Goal: Participate in discussion: Engage in conversation with other users on a specific topic

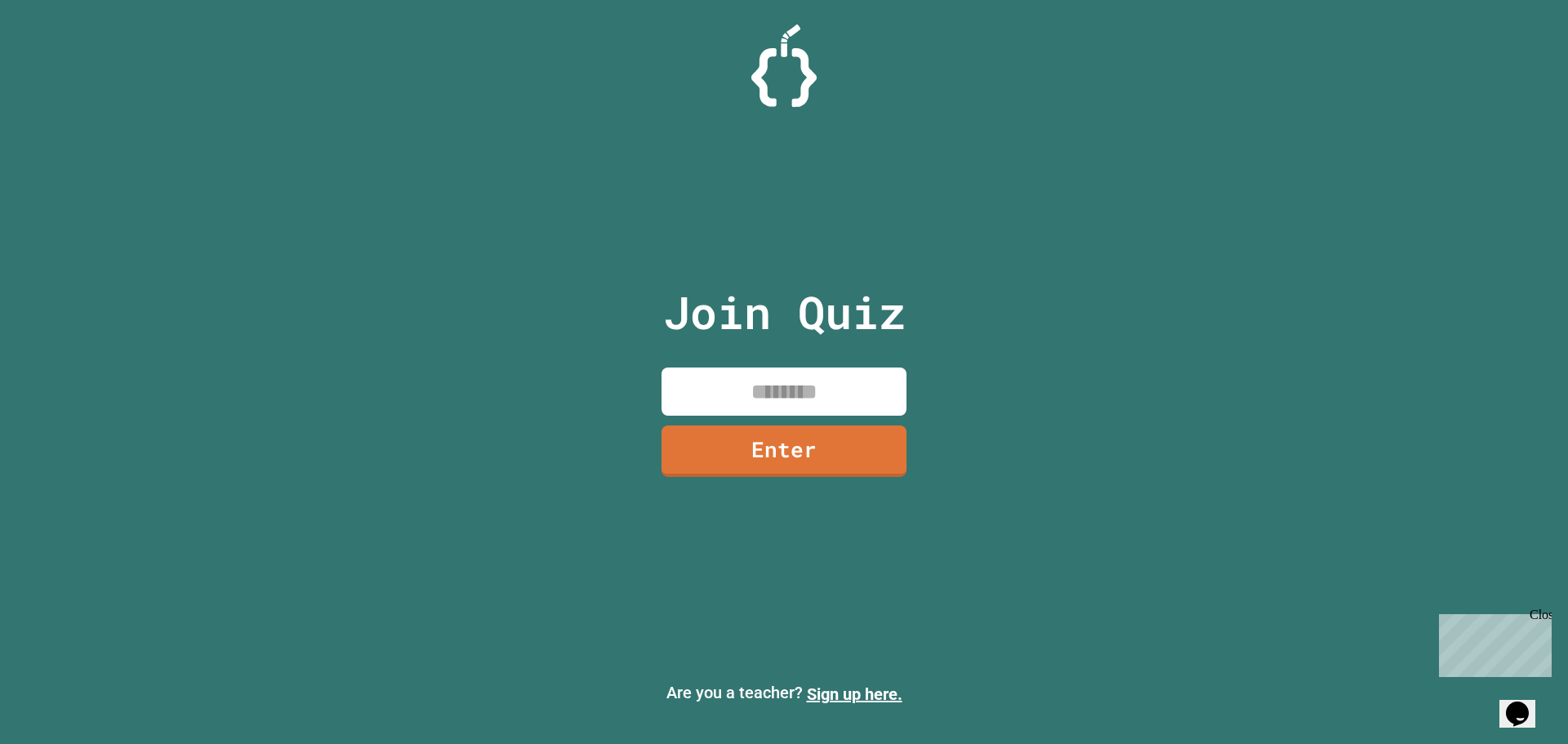
click at [836, 418] on div "Join Quiz Enter" at bounding box center [784, 371] width 275 height 662
click at [835, 401] on input at bounding box center [784, 392] width 245 height 48
type input "********"
click at [818, 445] on link "Enter" at bounding box center [784, 449] width 237 height 54
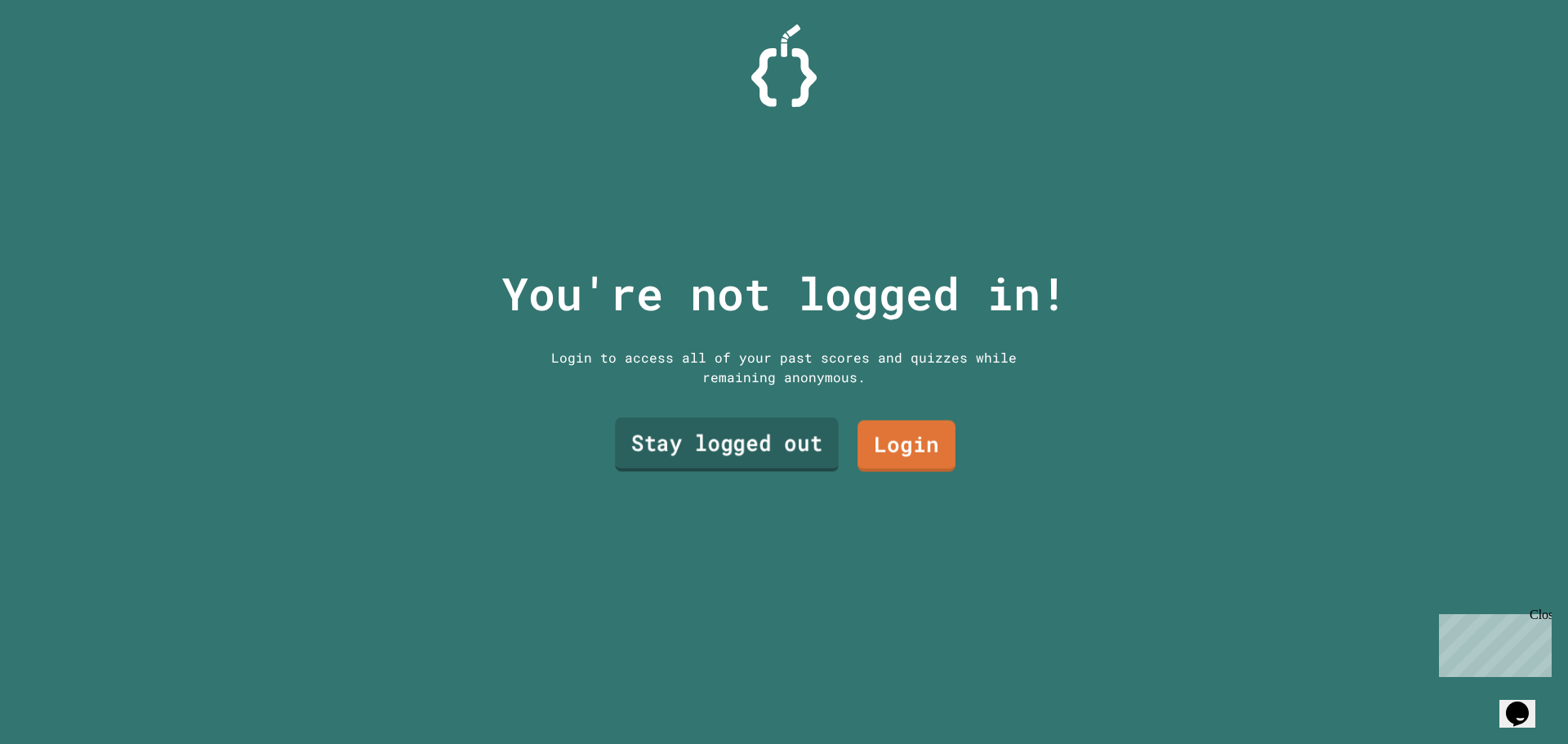
click at [795, 453] on link "Stay logged out" at bounding box center [726, 445] width 224 height 54
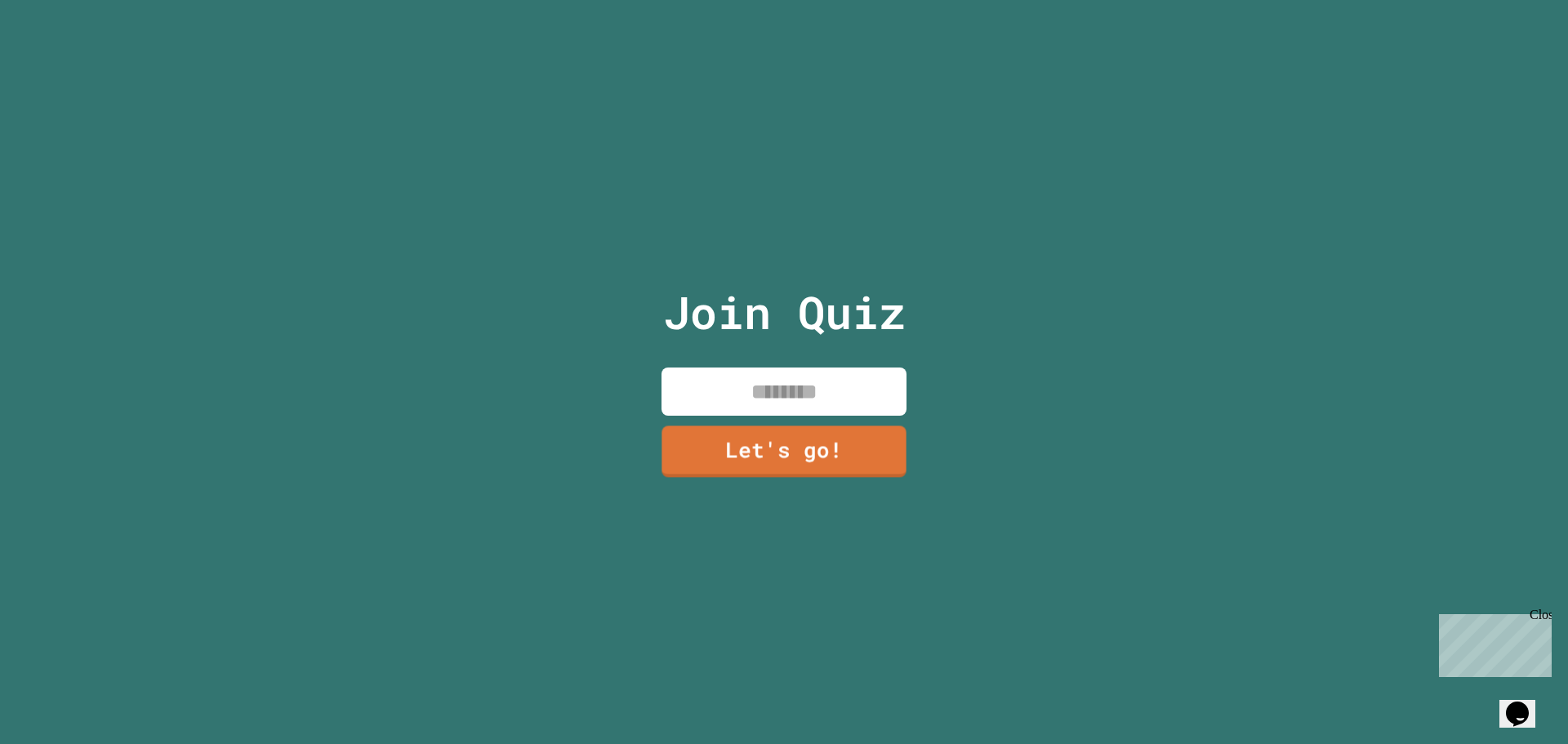
click at [794, 411] on div "Join Quiz Let's go!" at bounding box center [784, 372] width 275 height 744
click at [724, 374] on input at bounding box center [784, 392] width 245 height 48
type input "******"
click at [719, 441] on link "Let's go!" at bounding box center [784, 450] width 248 height 54
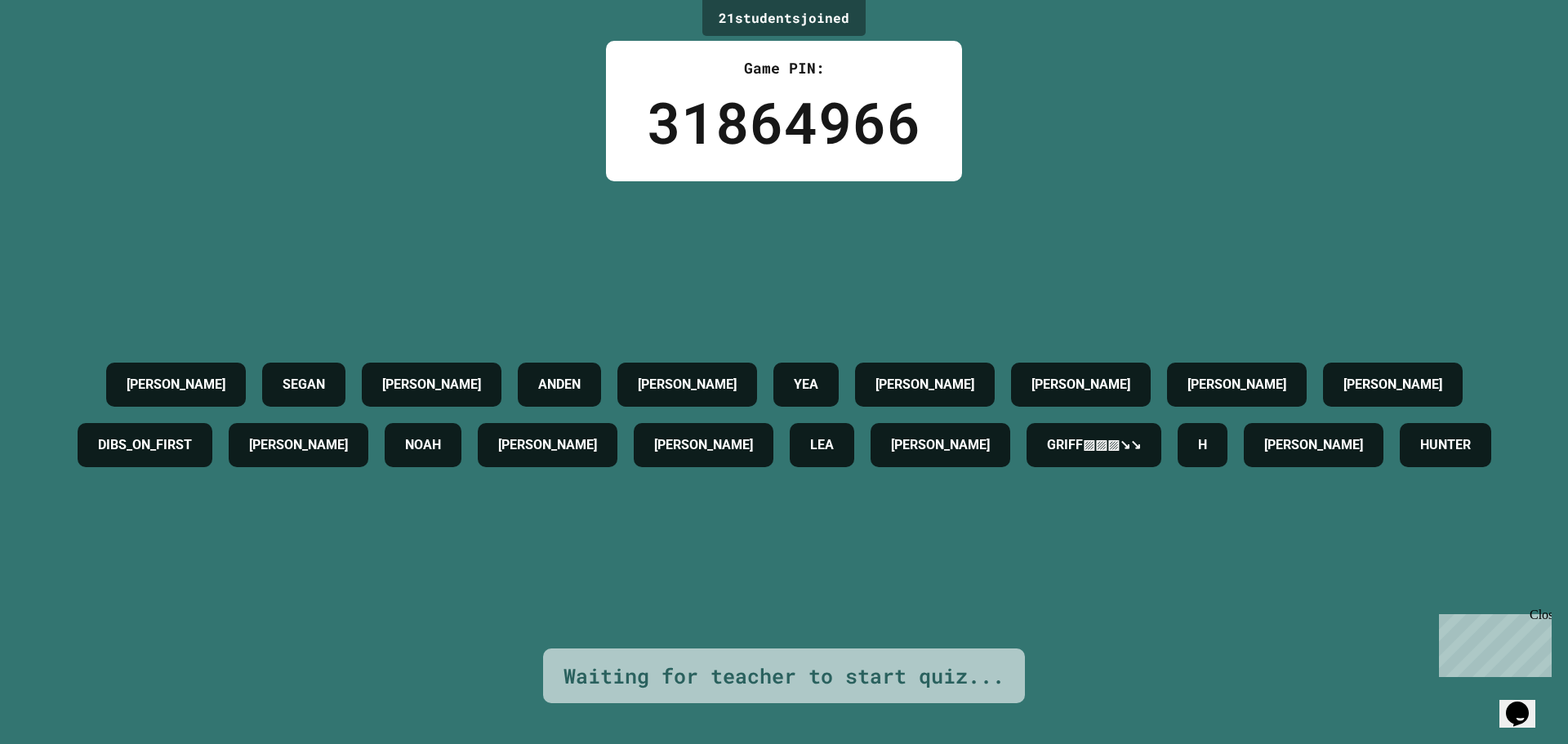
click at [637, 261] on div "KORBIN H. SEGAN NOLAN ANDEN ALONSO YEA SAM LIAM JACOB SAMUEL DIBS_ON_FIRST JOSH…" at bounding box center [784, 414] width 1487 height 467
click at [577, 264] on div "KORBIN H. SEGAN NOLAN ANDEN ALONSO YEA SAM LIAM JACOB SAMUEL DIBS_ON_FIRST JOSH…" at bounding box center [784, 414] width 1487 height 467
drag, startPoint x: 662, startPoint y: 310, endPoint x: 591, endPoint y: 327, distance: 73.0
click at [590, 363] on div "ANDEN" at bounding box center [560, 384] width 83 height 44
click at [737, 285] on div "KORBIN H. SEGAN NOLAN ANDEN ALONSO YEA SAM LIAM JACOB SAMUEL DIBS_ON_FIRST JOSH…" at bounding box center [784, 414] width 1487 height 467
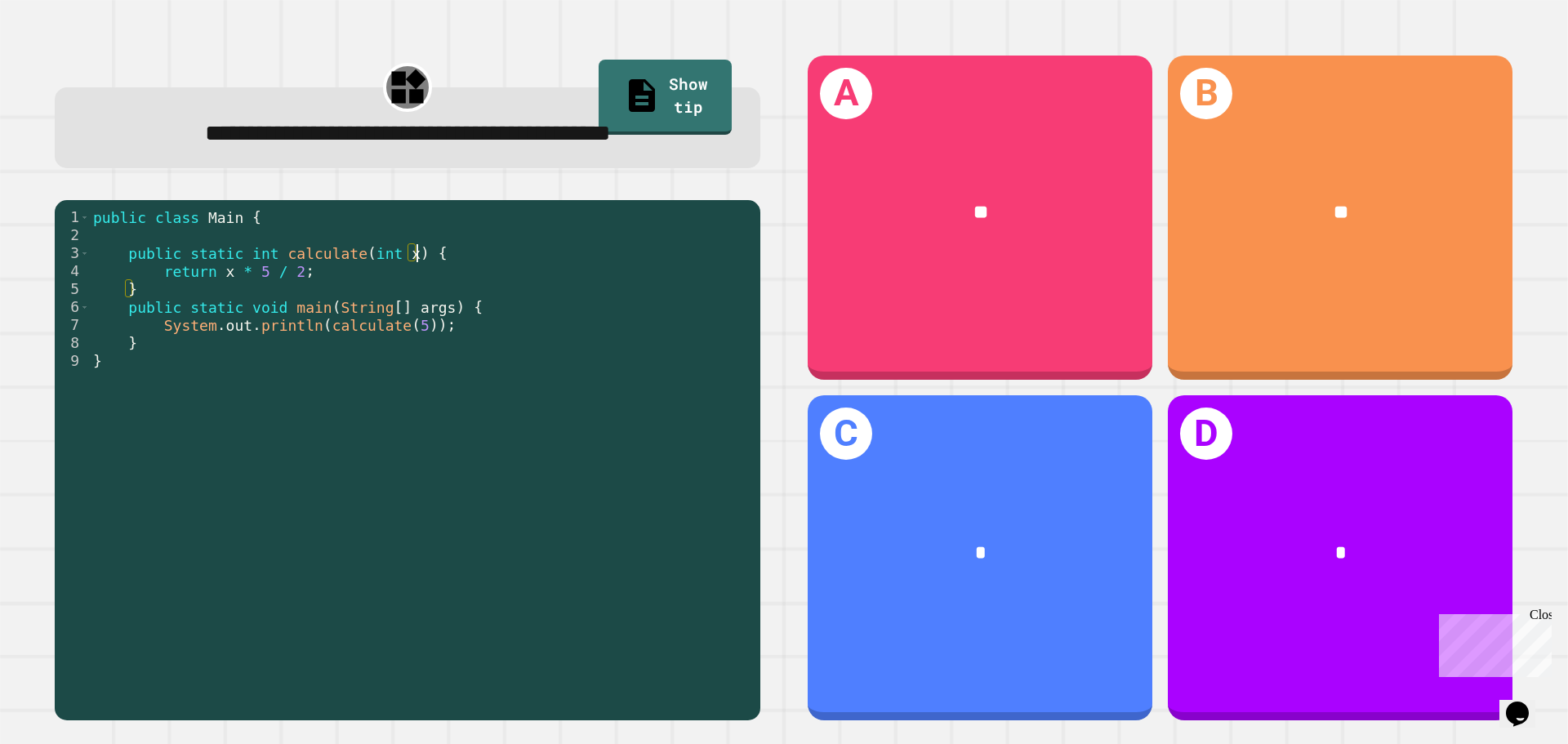
click at [667, 249] on div "public class Main { public static int calculate ( int x ) { return x * 5 / 2 ; …" at bounding box center [420, 459] width 662 height 503
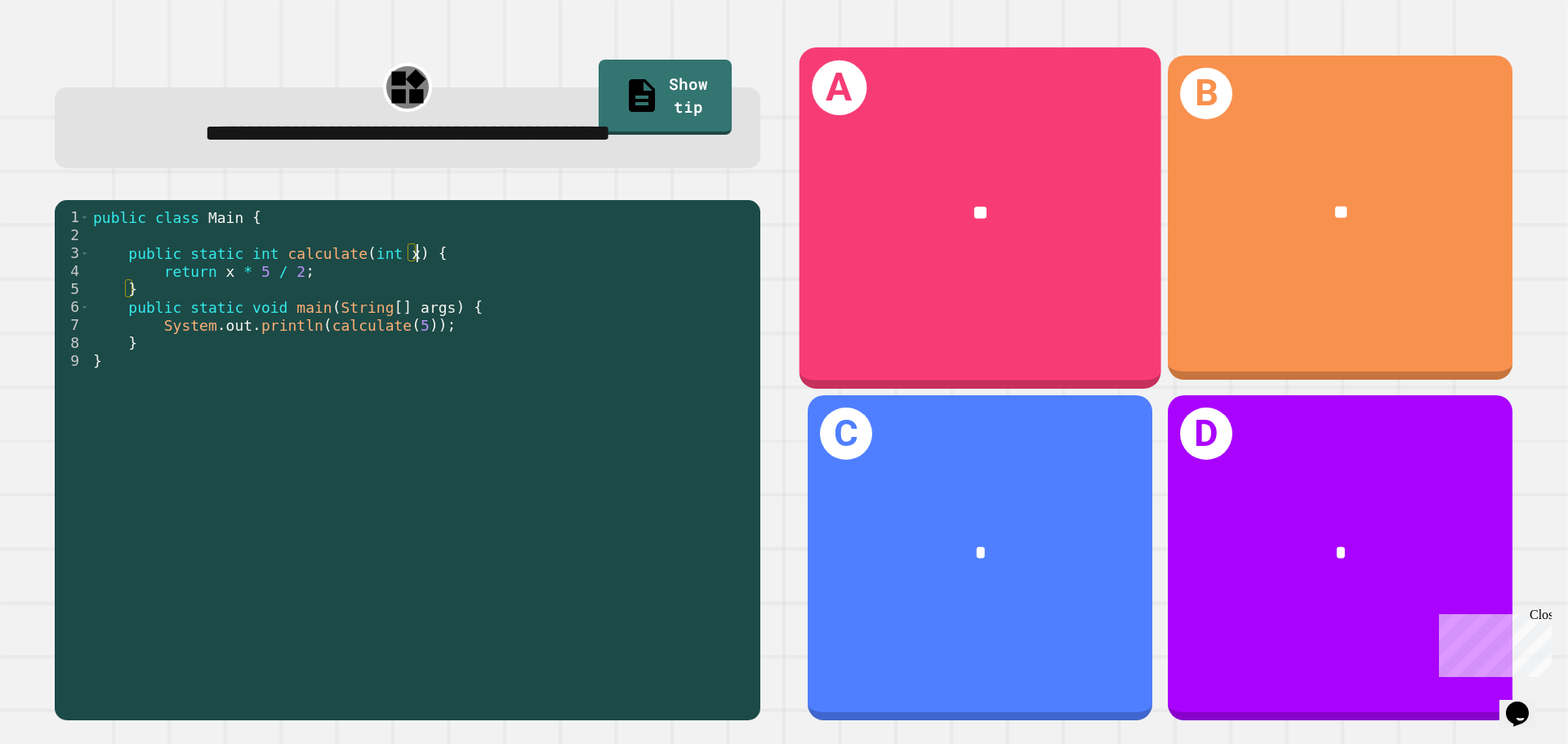
click at [932, 261] on div "**" at bounding box center [980, 213] width 362 height 110
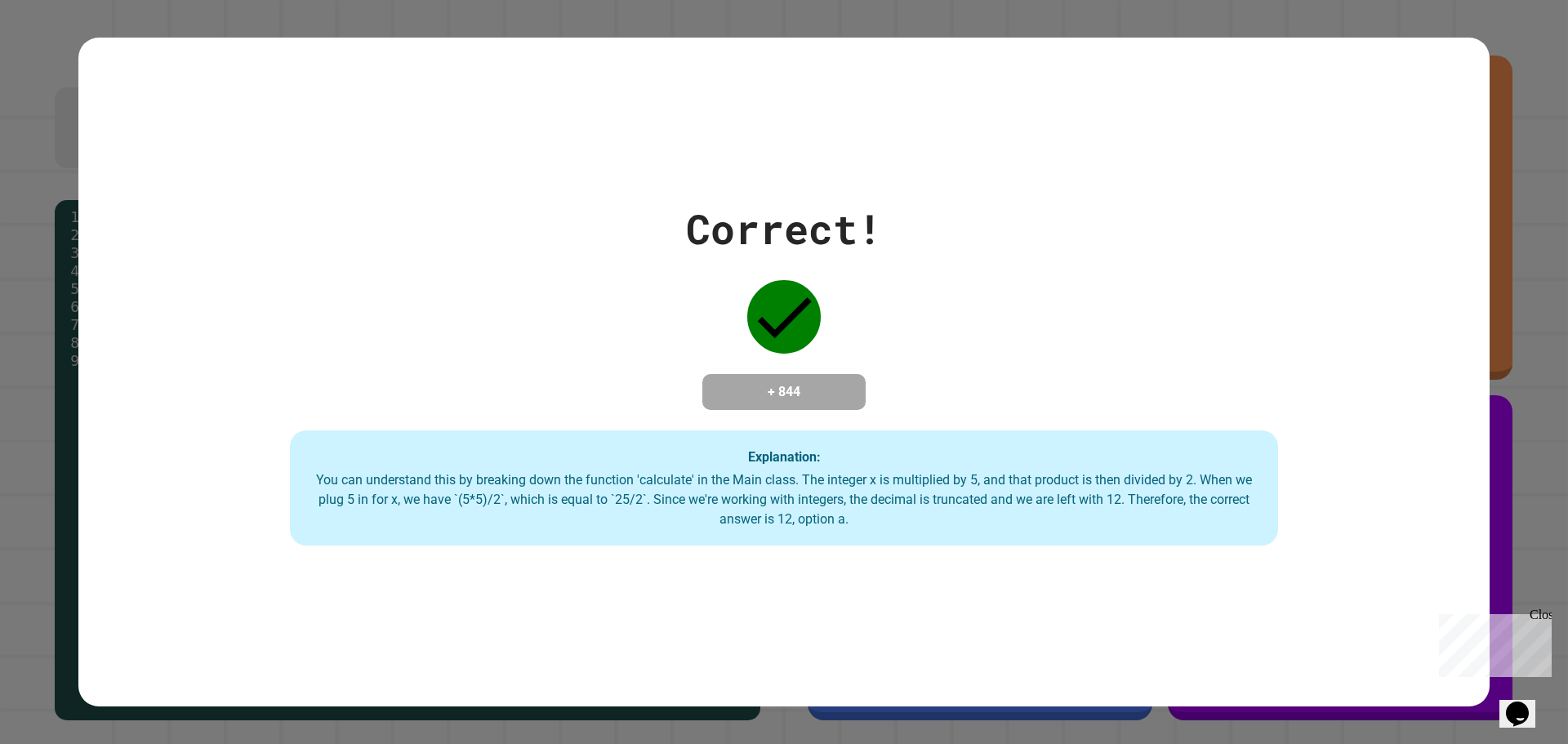
click at [624, 144] on div "Correct! + 844 Explanation: You can understand this by breaking down the functi…" at bounding box center [784, 373] width 1412 height 670
click at [497, 212] on div "Correct! + 844 Explanation: You can understand this by breaking down the functi…" at bounding box center [784, 372] width 1412 height 348
click at [716, 239] on div "Correct!" at bounding box center [784, 229] width 196 height 61
click at [669, 232] on div "Correct! + 844 Explanation: You can understand this by breaking down the functi…" at bounding box center [784, 372] width 1412 height 348
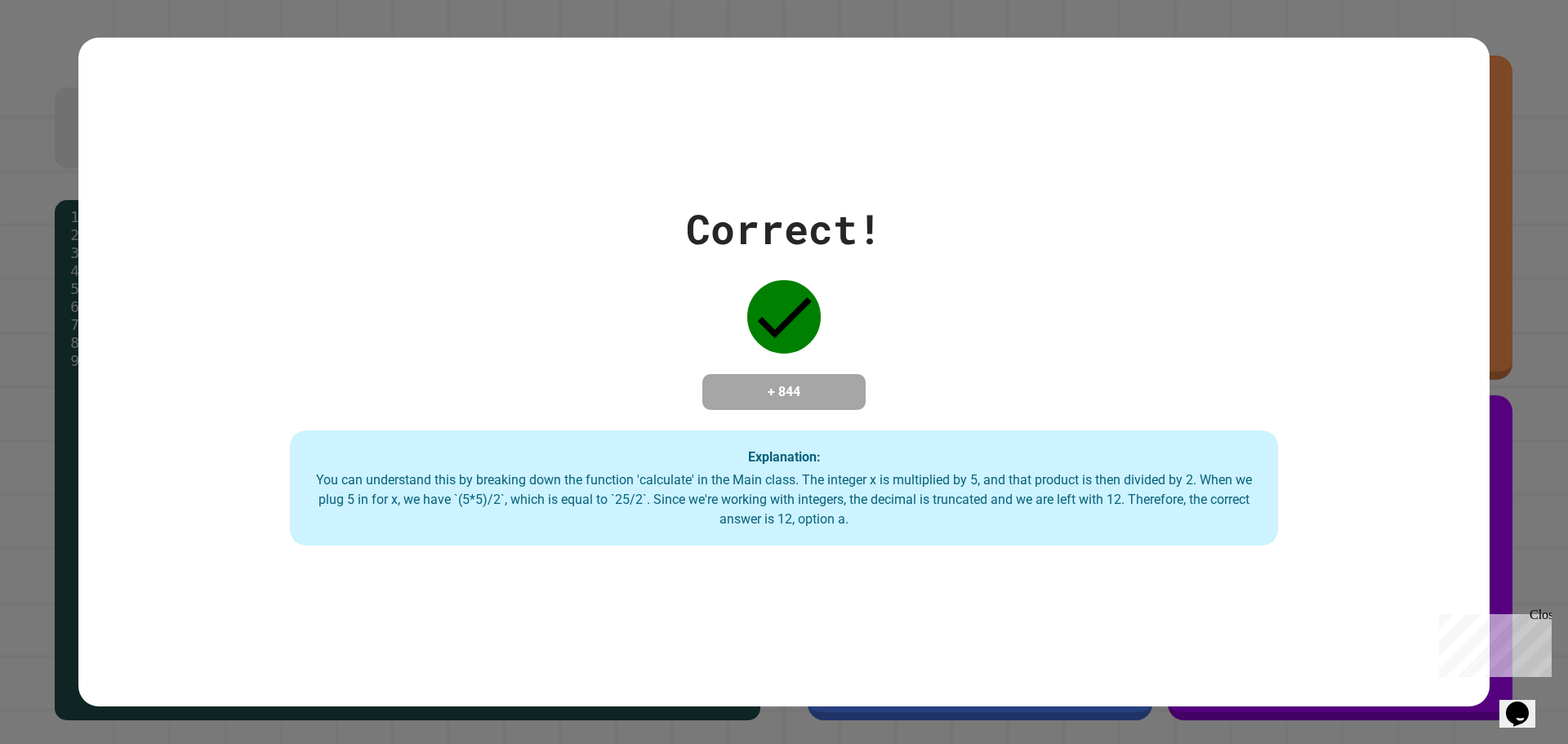
click at [501, 349] on div "Correct! + 844 Explanation: You can understand this by breaking down the functi…" at bounding box center [784, 372] width 1412 height 348
click at [602, 457] on div "Explanation: You can understand this by breaking down the function 'calculate' …" at bounding box center [784, 489] width 989 height 116
click at [601, 456] on div "Explanation: You can understand this by breaking down the function 'calculate' …" at bounding box center [784, 489] width 989 height 116
click at [600, 456] on div "Explanation: You can understand this by breaking down the function 'calculate' …" at bounding box center [784, 489] width 989 height 116
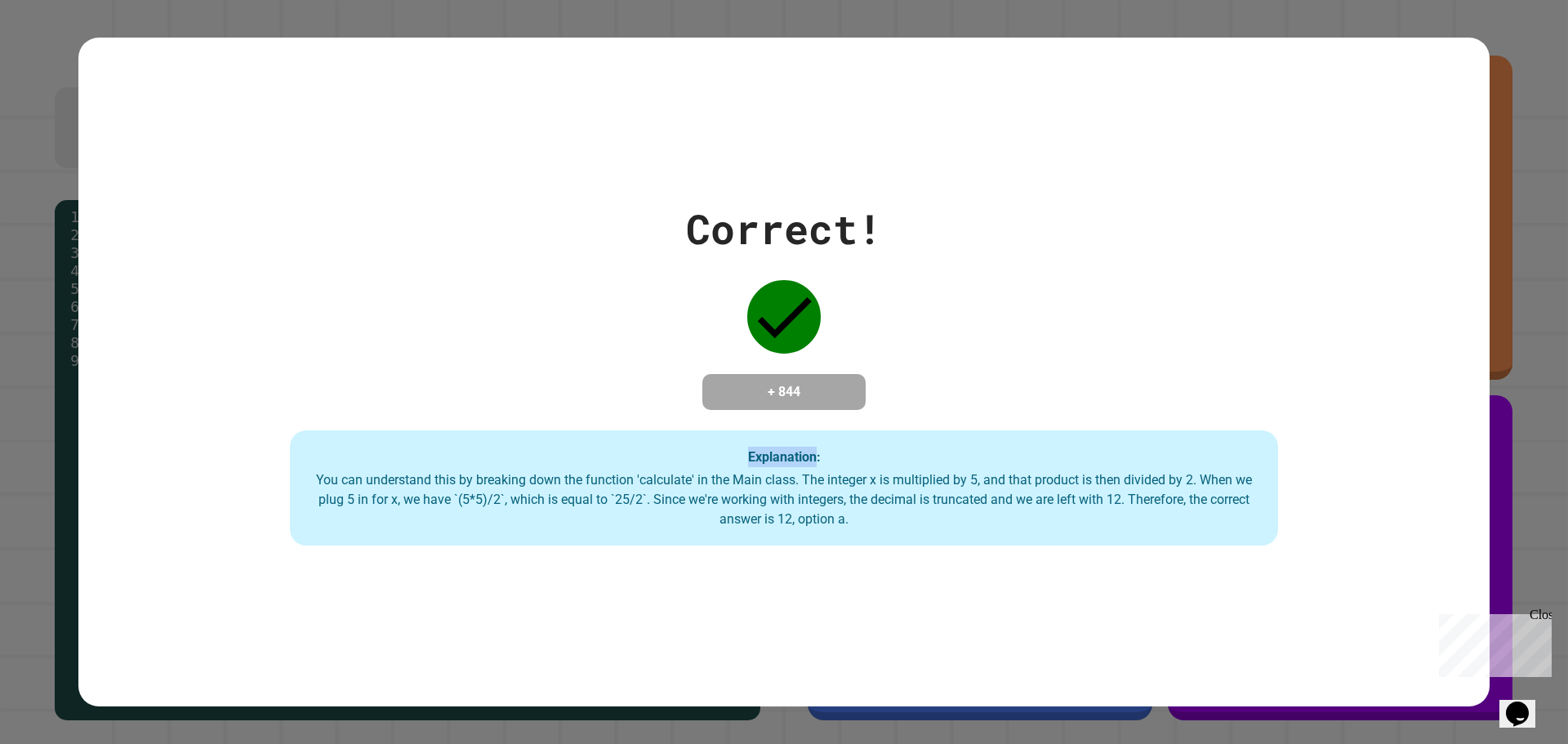
click at [599, 456] on div "Explanation: You can understand this by breaking down the function 'calculate' …" at bounding box center [784, 489] width 989 height 116
drag, startPoint x: 599, startPoint y: 456, endPoint x: 638, endPoint y: 467, distance: 40.5
click at [610, 465] on div "Explanation: You can understand this by breaking down the function 'calculate' …" at bounding box center [784, 489] width 989 height 116
drag, startPoint x: 779, startPoint y: 486, endPoint x: 825, endPoint y: 529, distance: 63.0
click at [783, 489] on div "You can understand this by breaking down the function 'calculate' in the Main c…" at bounding box center [784, 500] width 956 height 59
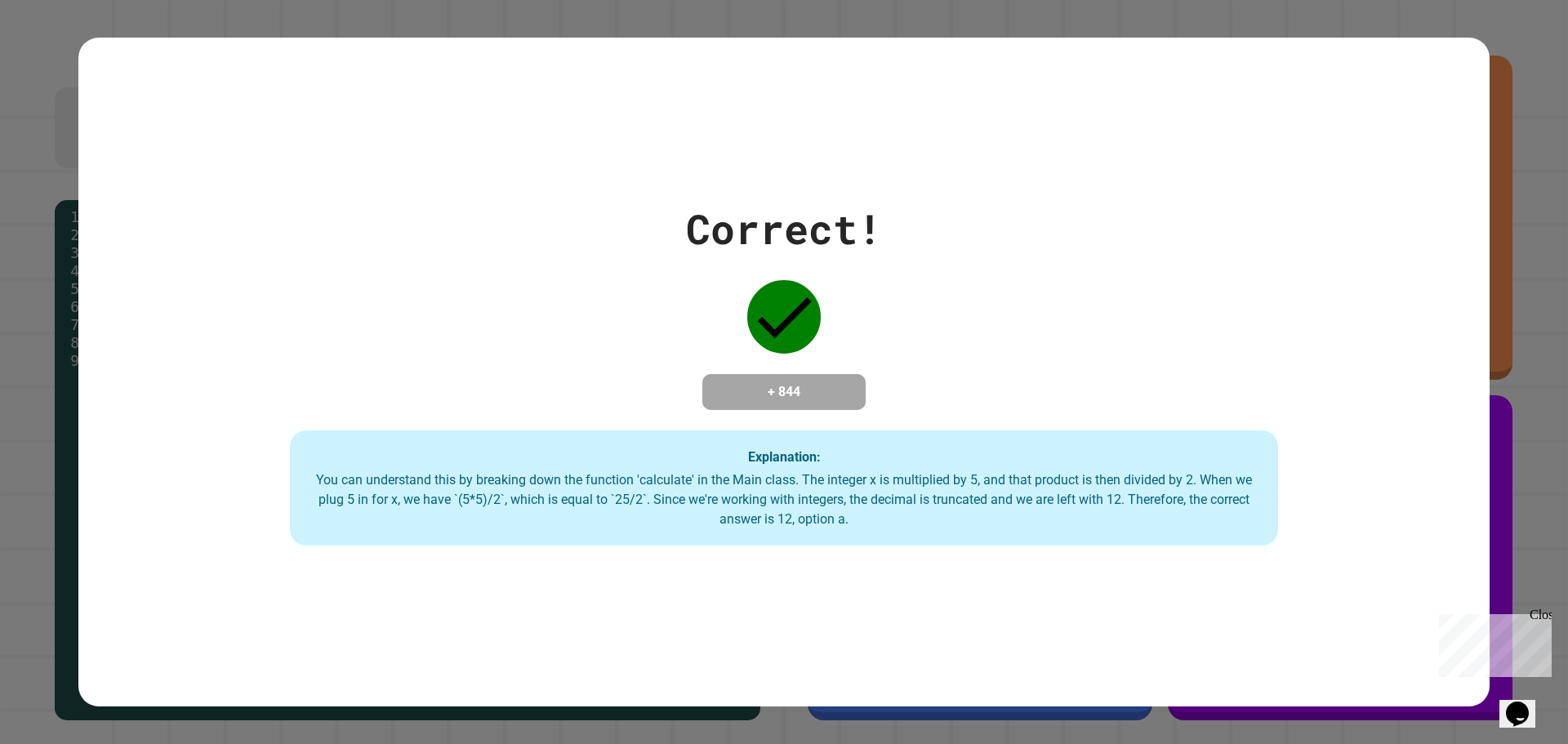
click at [1073, 605] on div "Correct! + 844 Explanation: You can understand this by breaking down the functi…" at bounding box center [784, 373] width 1412 height 670
click at [1511, 501] on div "Correct! + 844 Explanation: You can understand this by breaking down the functi…" at bounding box center [784, 372] width 1568 height 744
click at [1516, 498] on div "Correct! + 844 Explanation: You can understand this by breaking down the functi…" at bounding box center [784, 372] width 1568 height 744
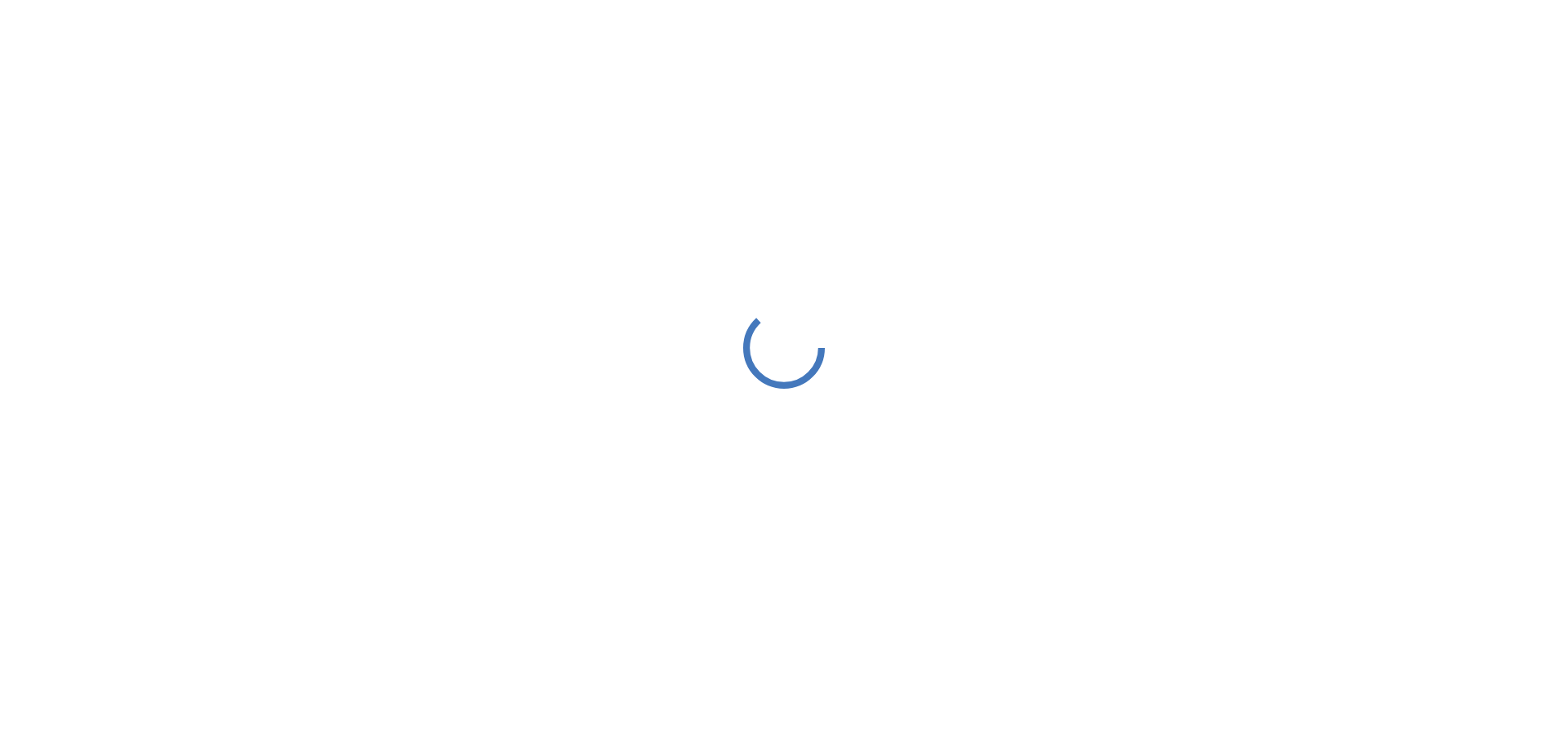
click at [905, 243] on div at bounding box center [784, 347] width 1568 height 695
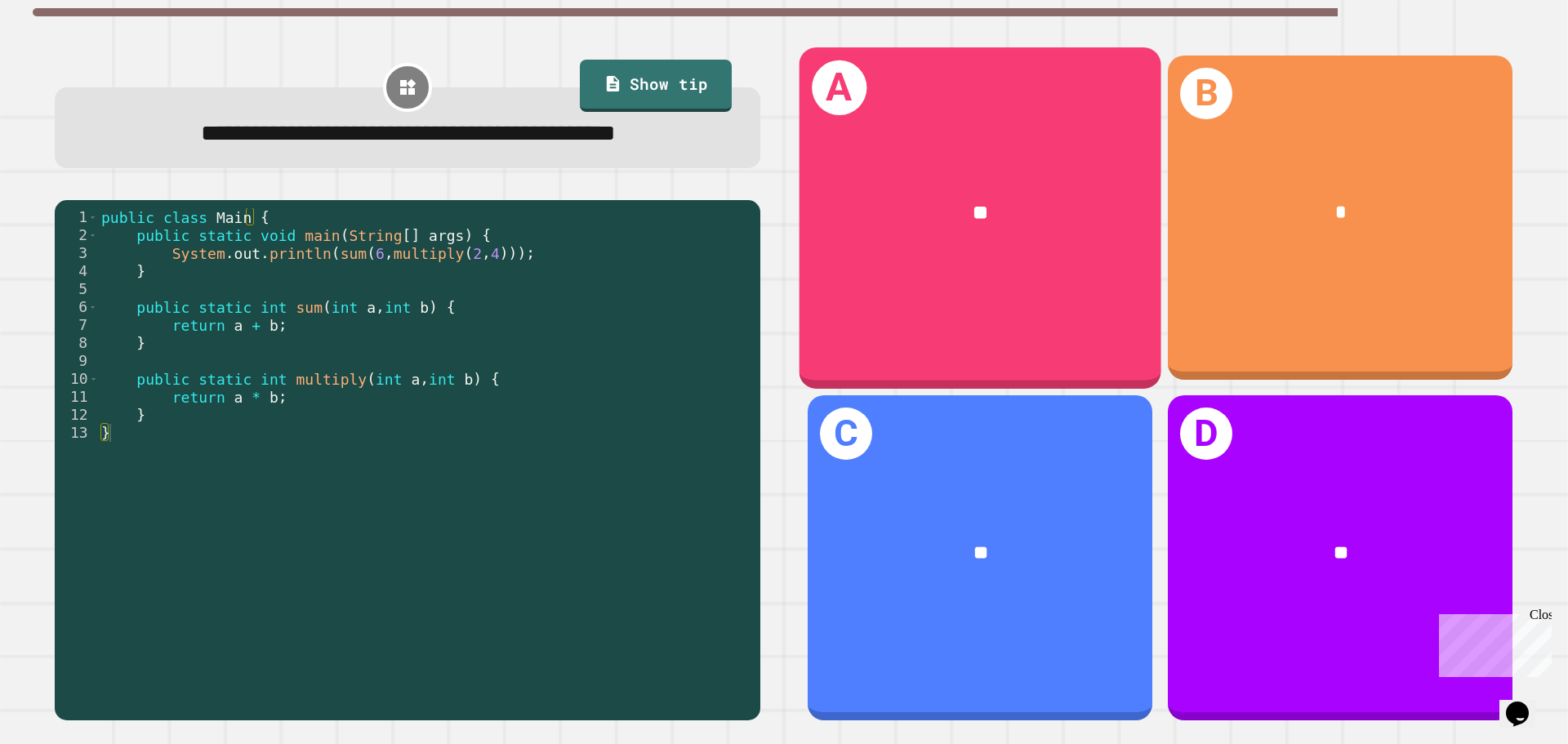
click at [987, 295] on div "A **" at bounding box center [980, 218] width 362 height 341
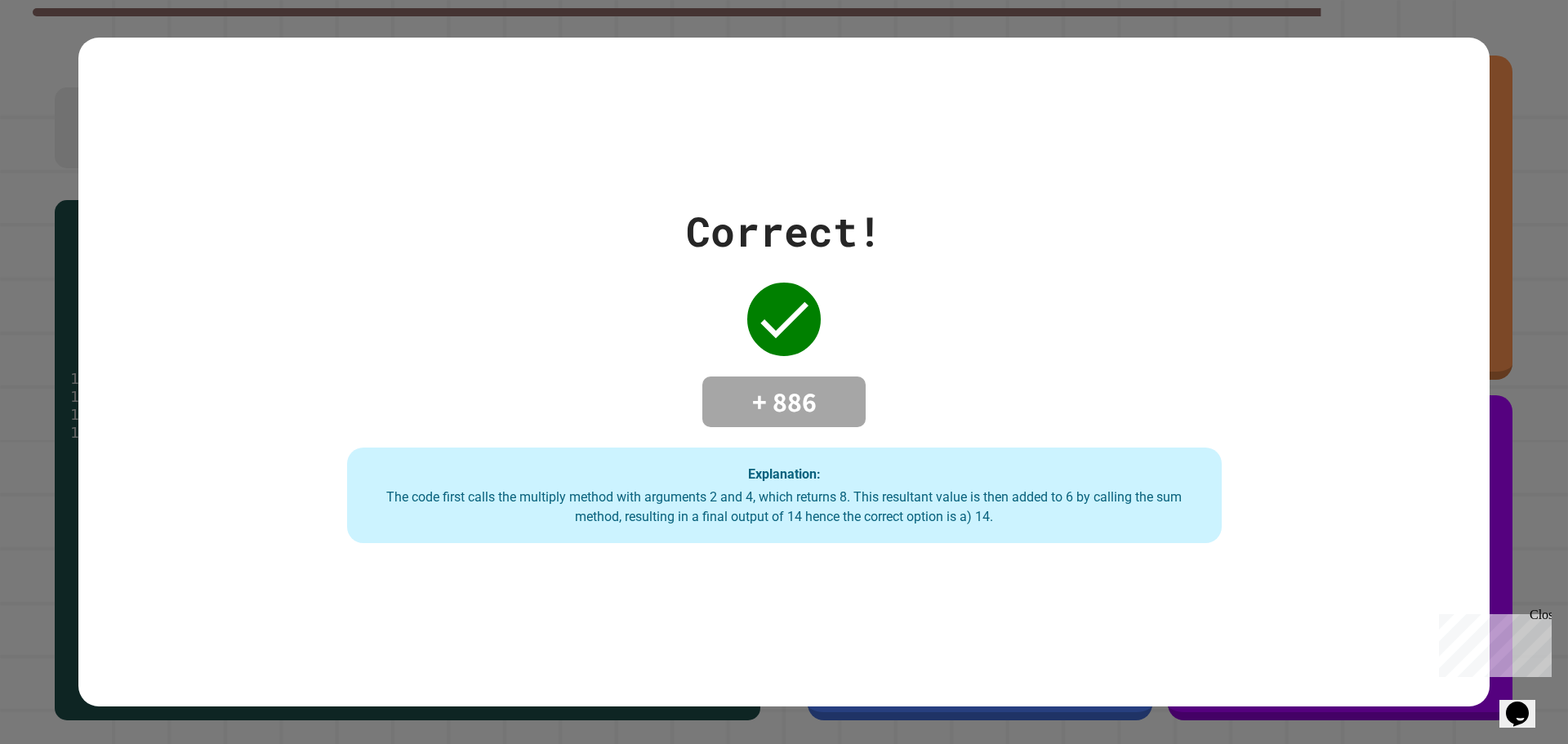
click at [993, 461] on div "Explanation: The code first calls the multiply method with arguments 2 and 4, w…" at bounding box center [784, 495] width 875 height 97
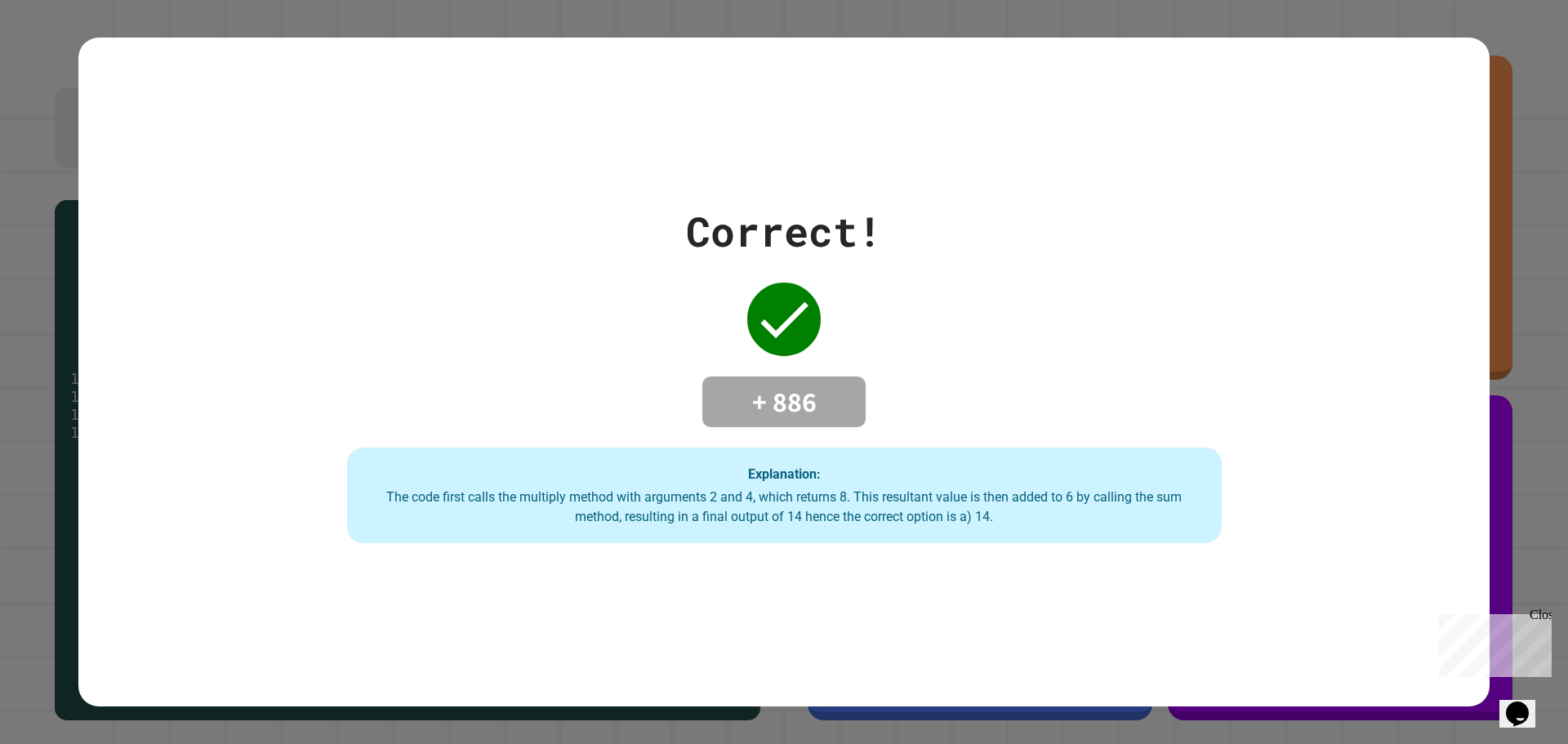
drag, startPoint x: 616, startPoint y: 338, endPoint x: 593, endPoint y: 341, distance: 23.2
click at [613, 340] on div "Correct! + 886 Explanation: The code first calls the multiply method with argum…" at bounding box center [783, 372] width 1249 height 343
click at [591, 341] on div "Correct! + 886 Explanation: The code first calls the multiply method with argum…" at bounding box center [783, 372] width 1249 height 343
click at [592, 332] on div "Correct! + 886 Explanation: The code first calls the multiply method with argum…" at bounding box center [783, 372] width 1249 height 343
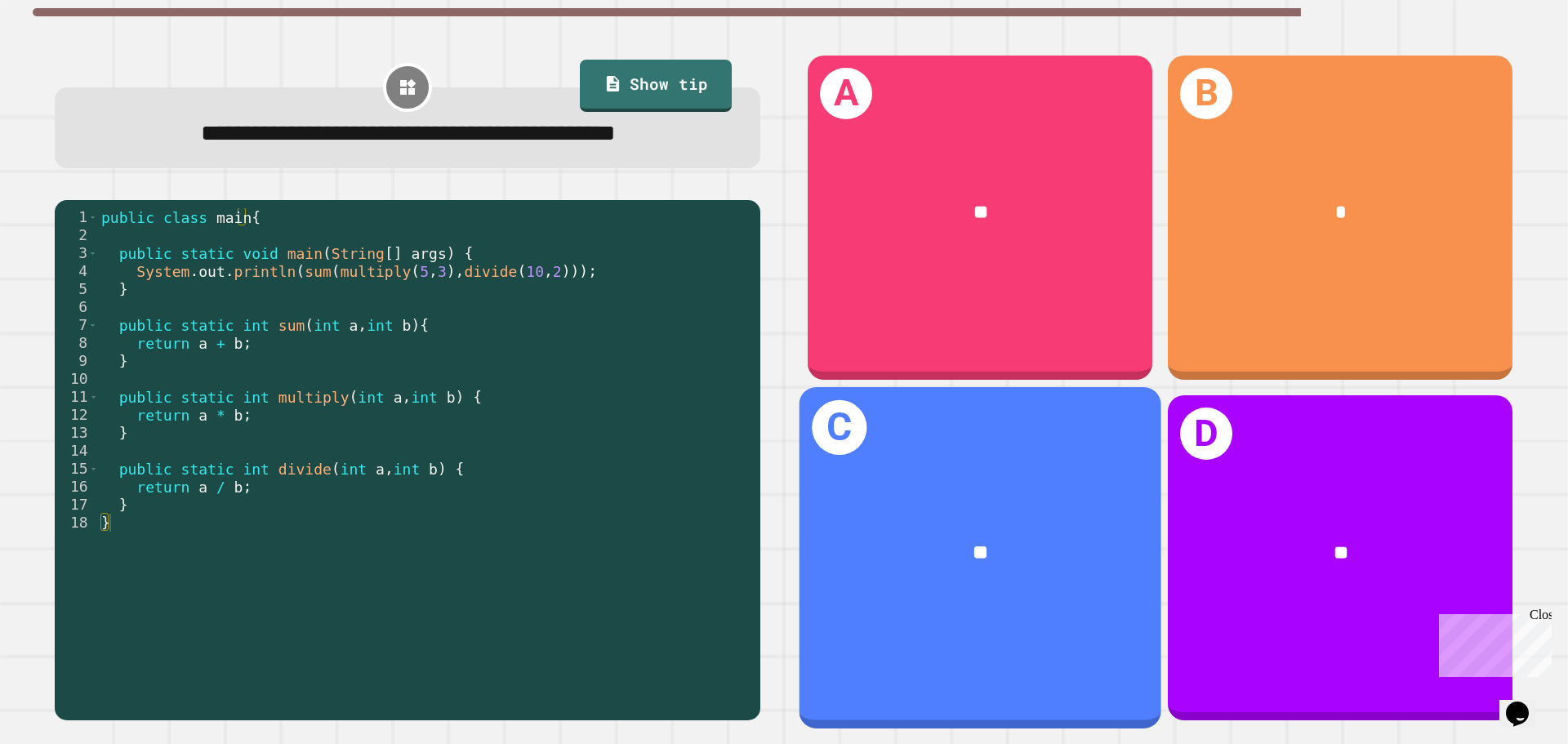
click at [1199, 501] on div "**" at bounding box center [1340, 553] width 345 height 104
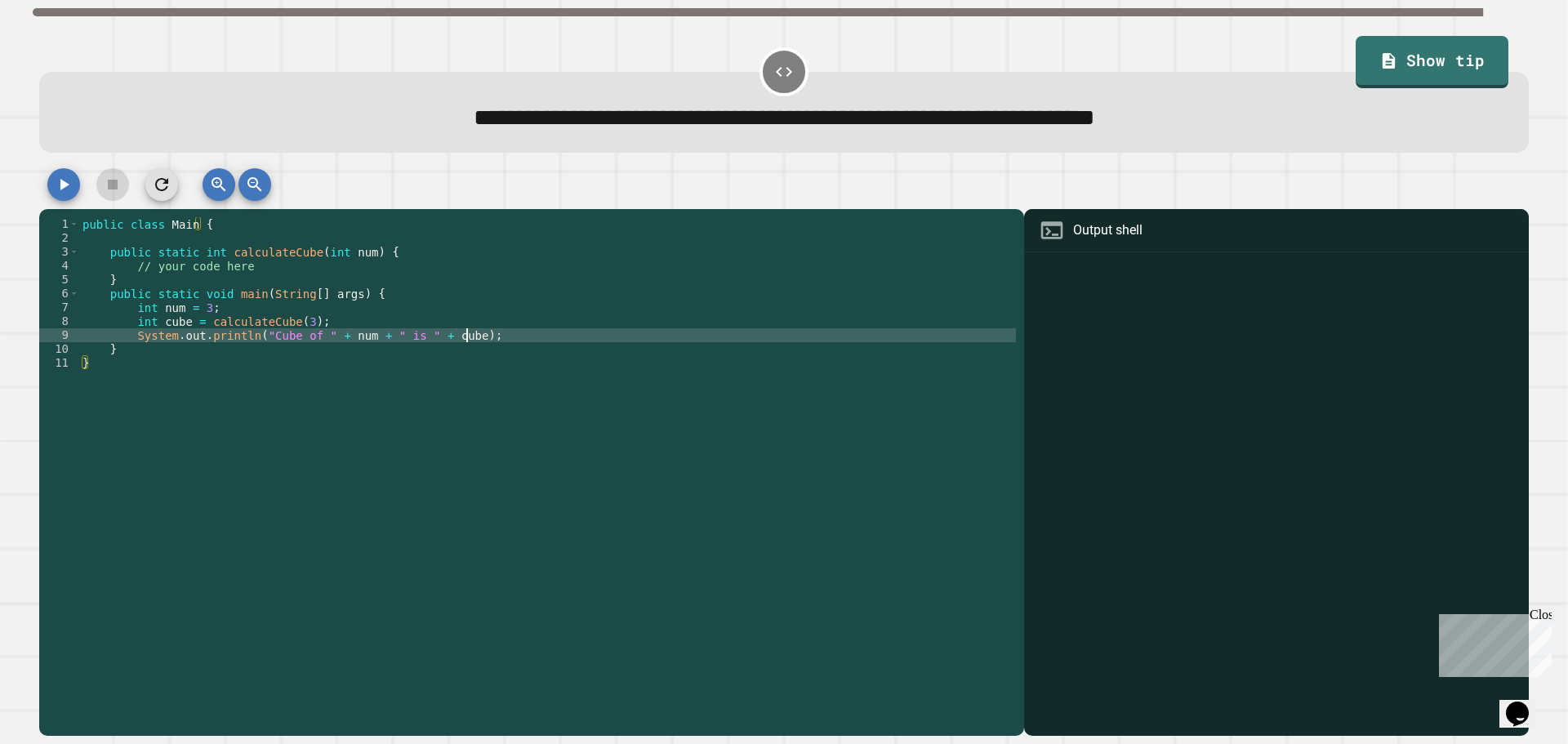
click at [484, 336] on div "public class Main { public static int calculateCube ( int num ) { // your code …" at bounding box center [547, 467] width 937 height 500
click at [313, 265] on div "public class Main { public static int calculateCube ( int num ) { // your code …" at bounding box center [547, 467] width 937 height 500
type textarea "**********"
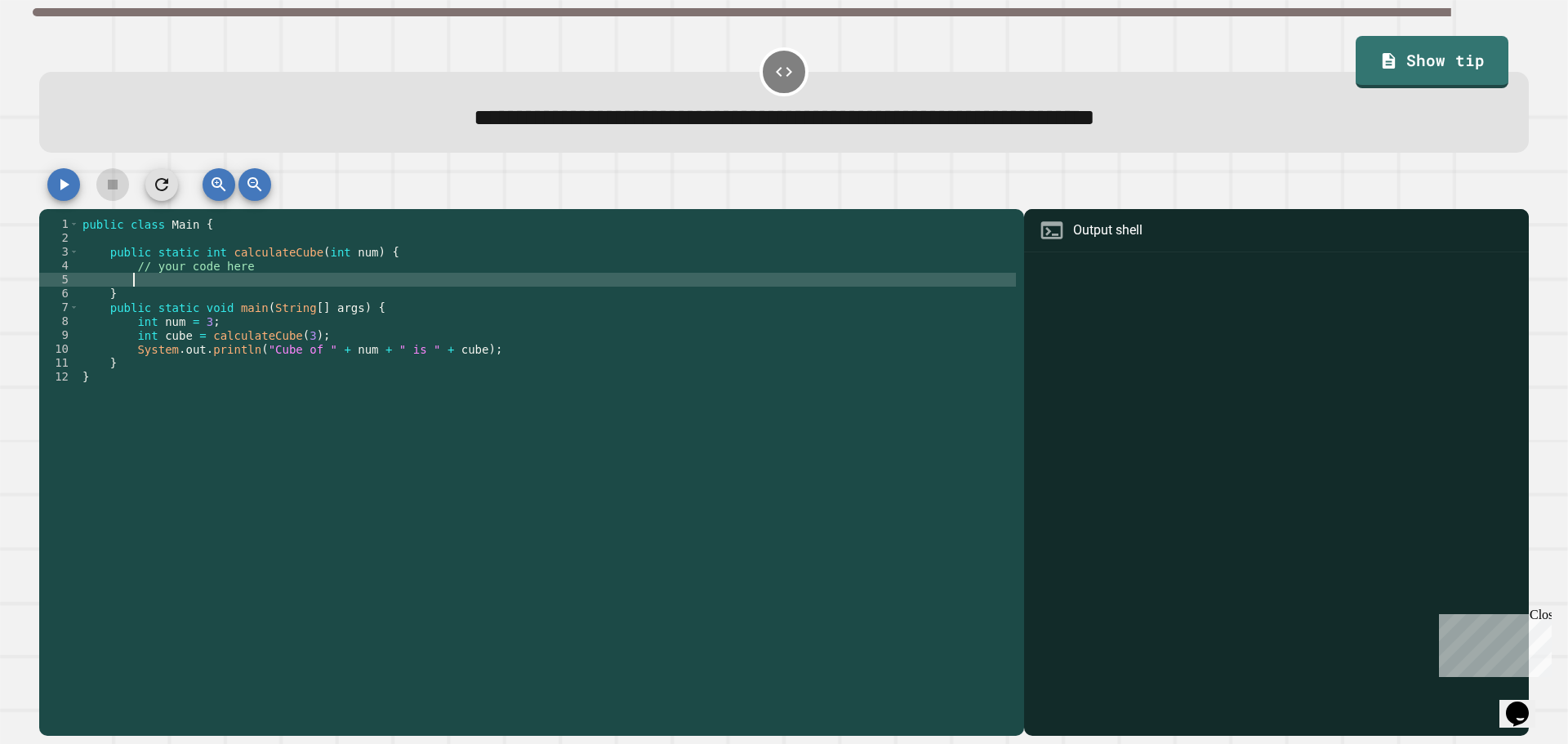
scroll to position [0, 3]
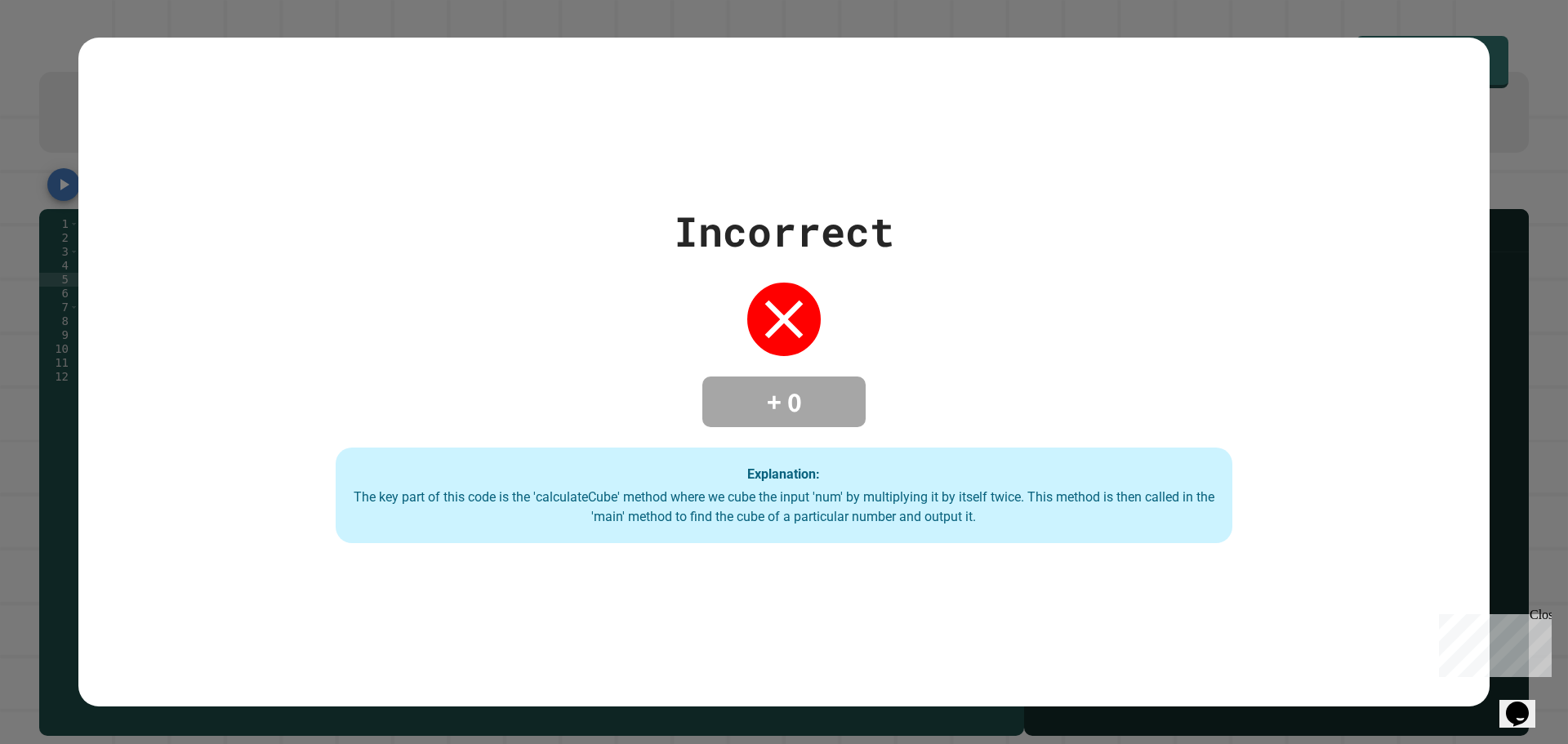
drag, startPoint x: 738, startPoint y: 254, endPoint x: 296, endPoint y: 16, distance: 502.0
click at [693, 246] on div "Incorrect" at bounding box center [784, 231] width 220 height 61
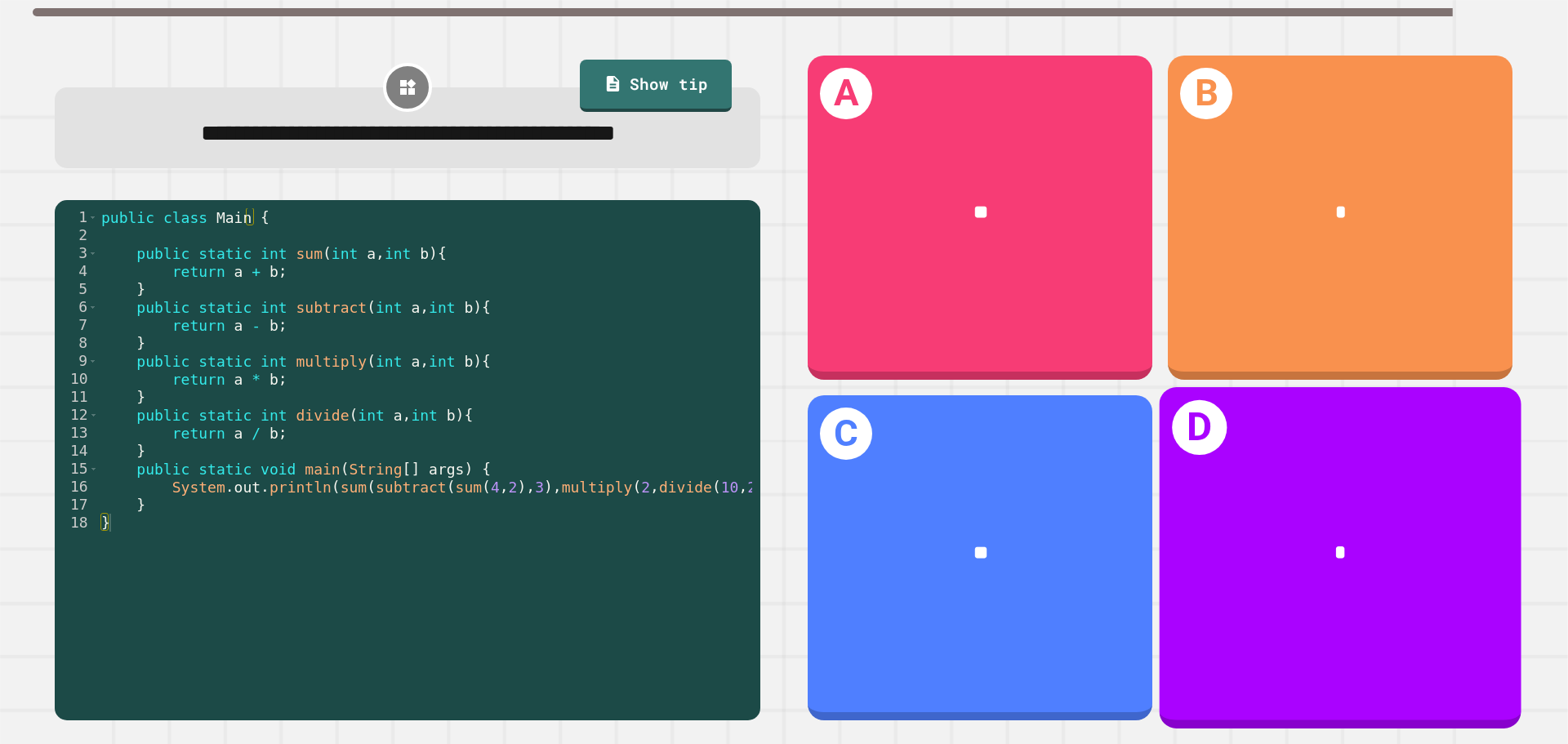
click at [1347, 235] on div "*" at bounding box center [1340, 212] width 345 height 104
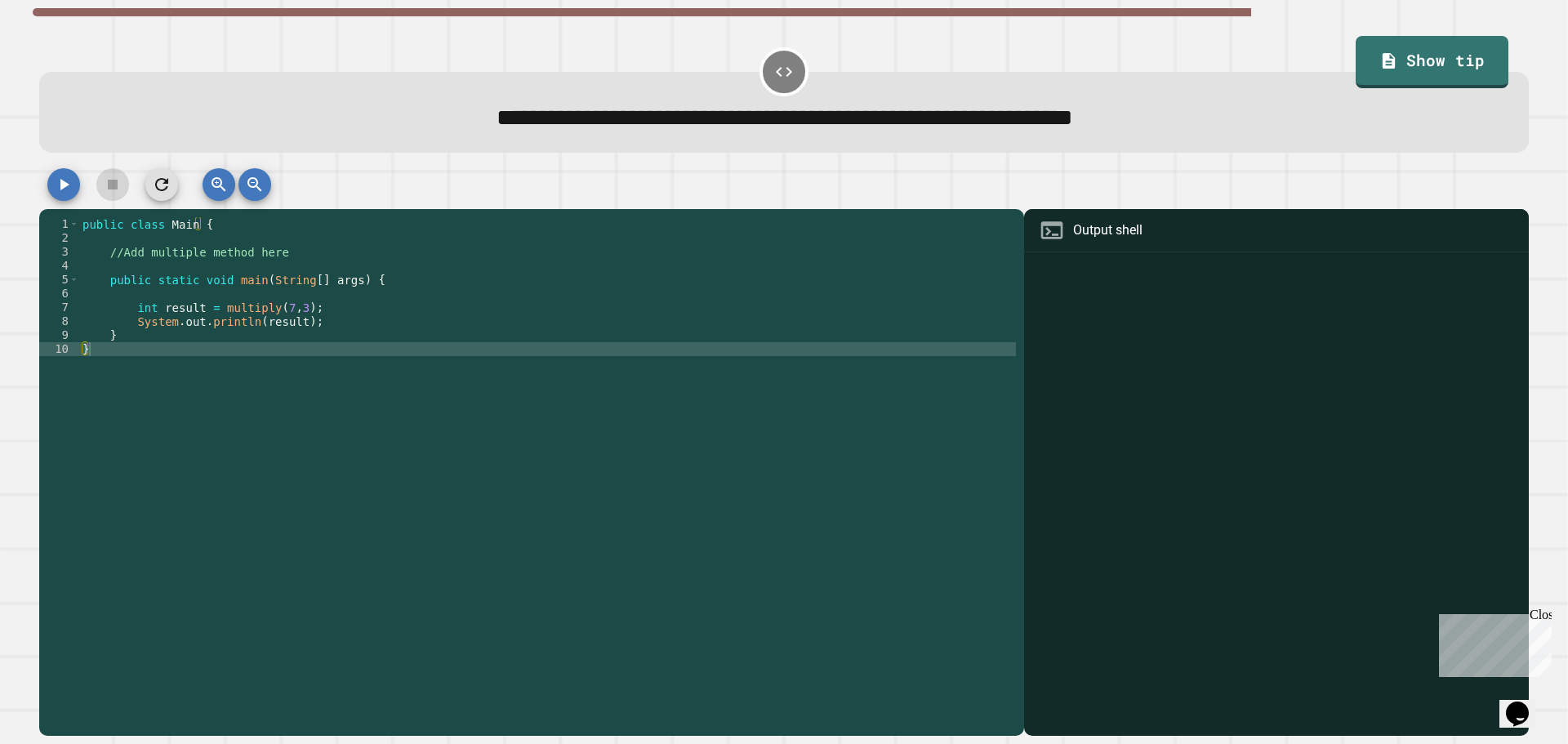
click at [180, 265] on div "public class Main { //Add multiple method here public static void main ( String…" at bounding box center [547, 467] width 937 height 500
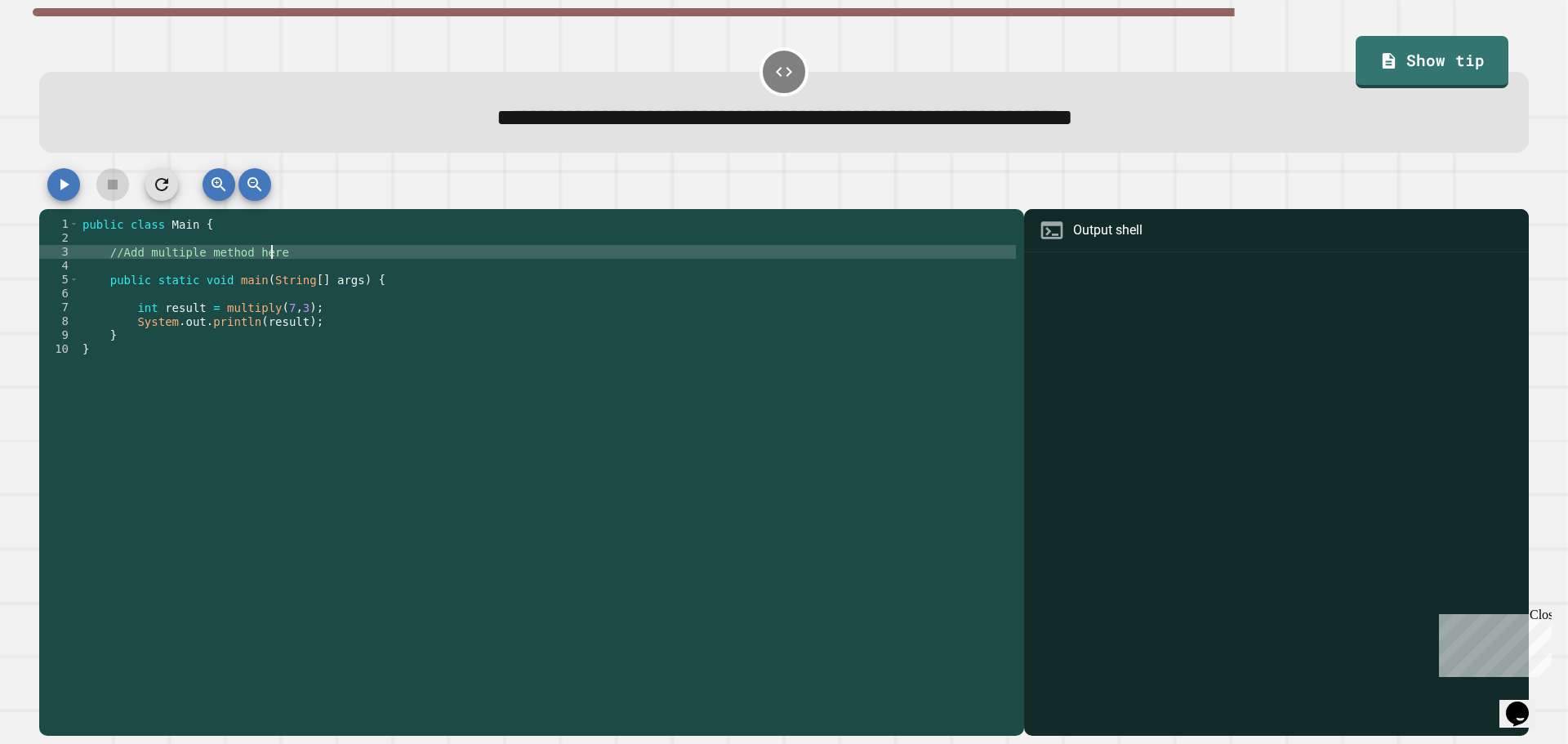
click at [273, 251] on div "public class Main { //Add multiple method here public static void main ( String…" at bounding box center [547, 467] width 937 height 500
type textarea "**********"
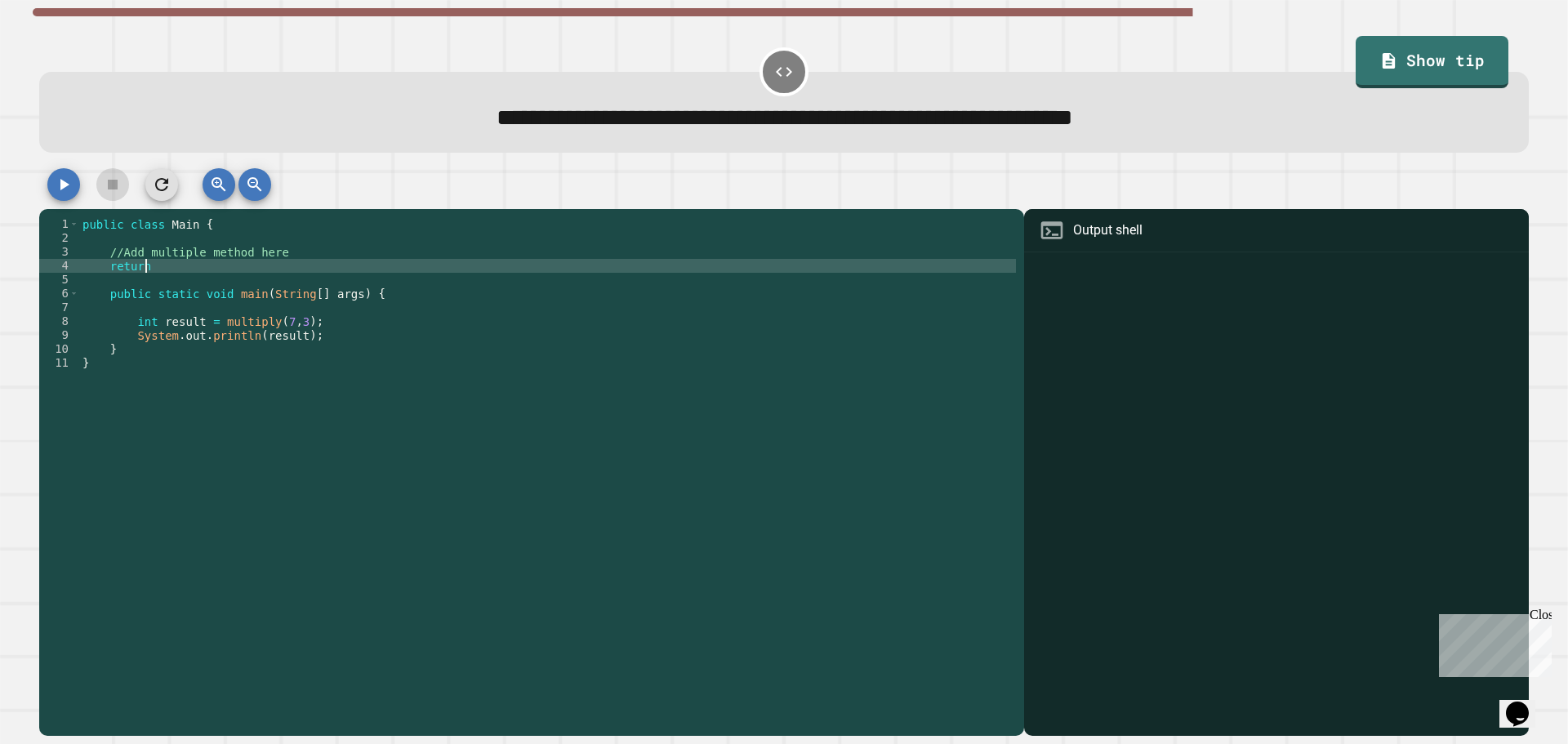
scroll to position [0, 4]
type textarea "*"
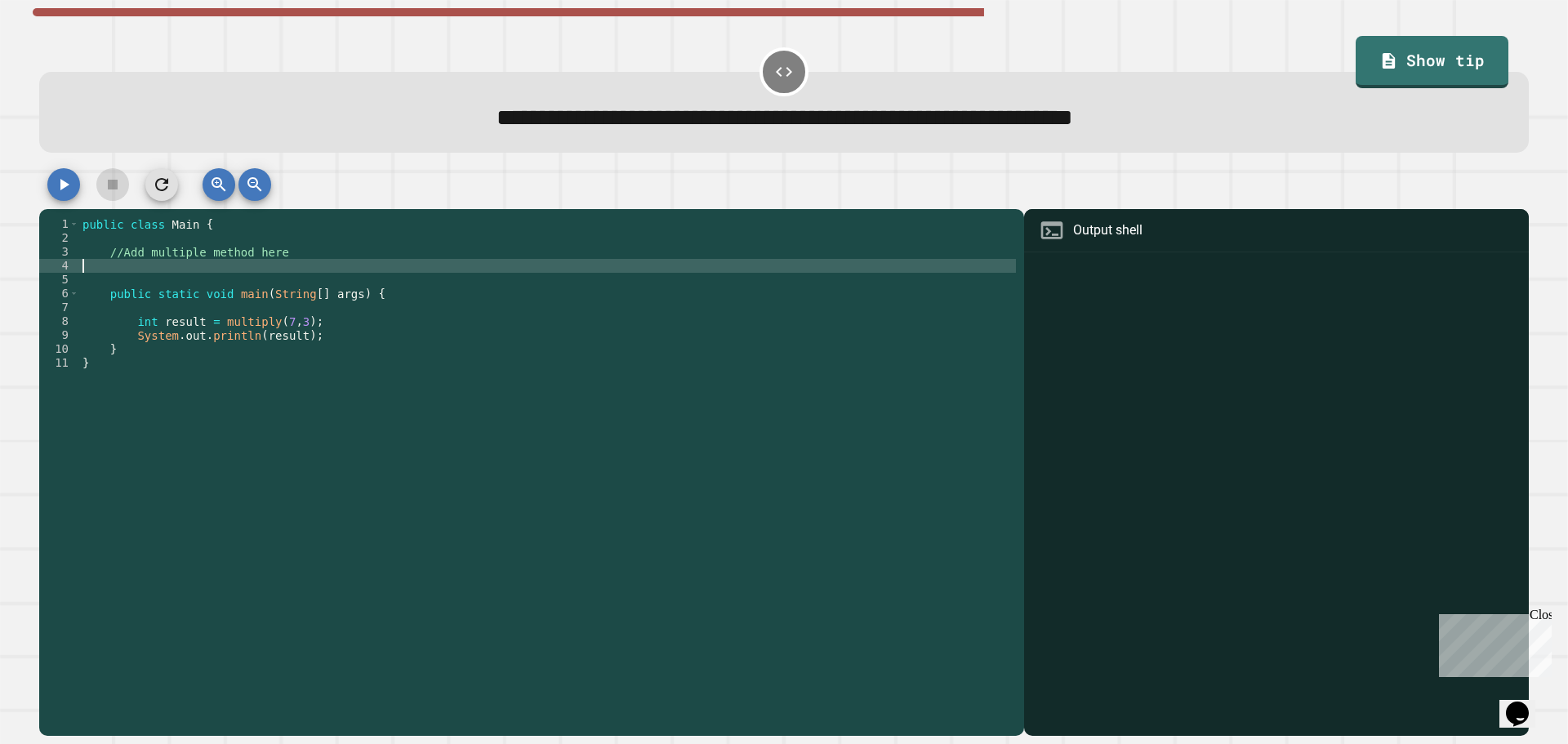
type textarea "**********"
